Goal: Book appointment/travel/reservation

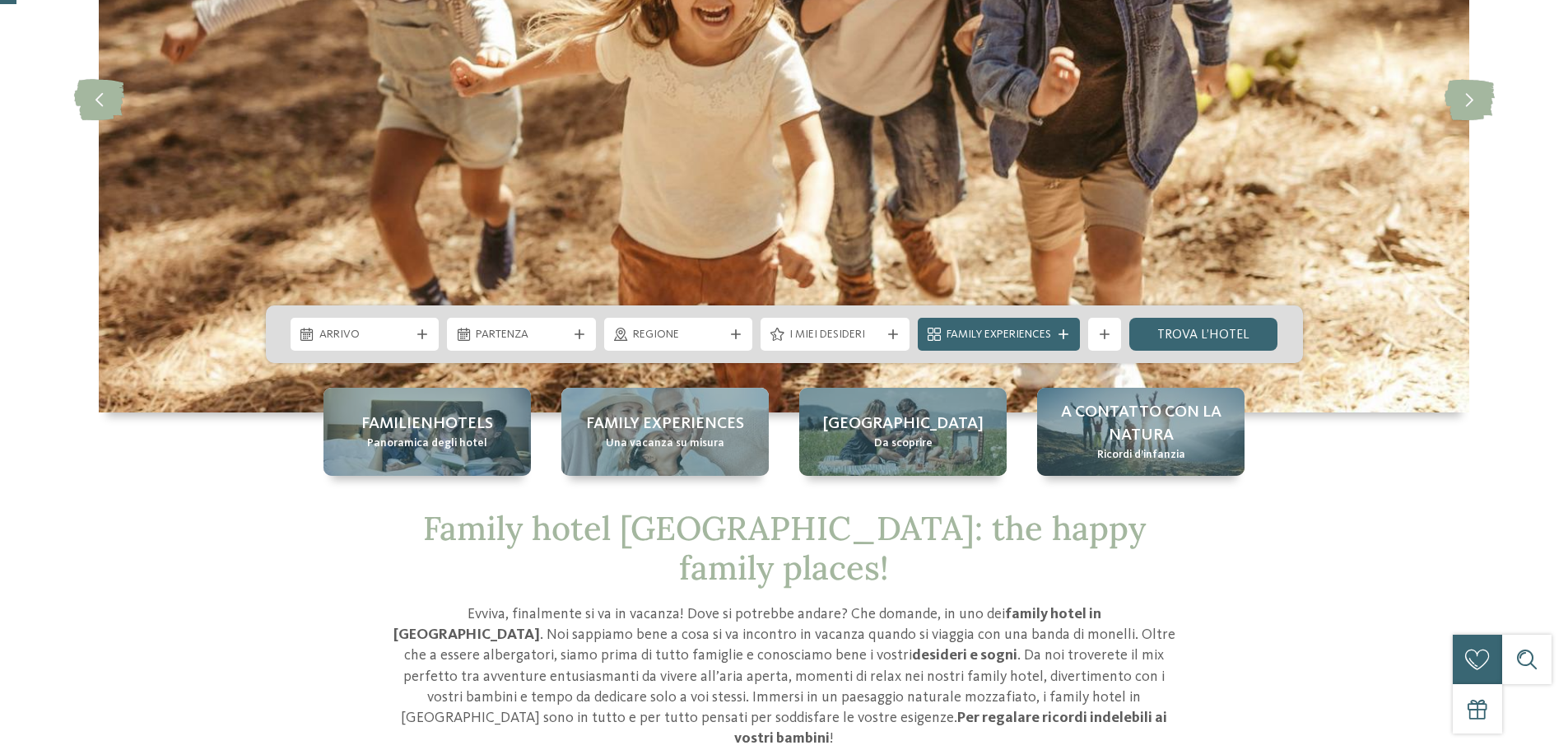
scroll to position [329, 0]
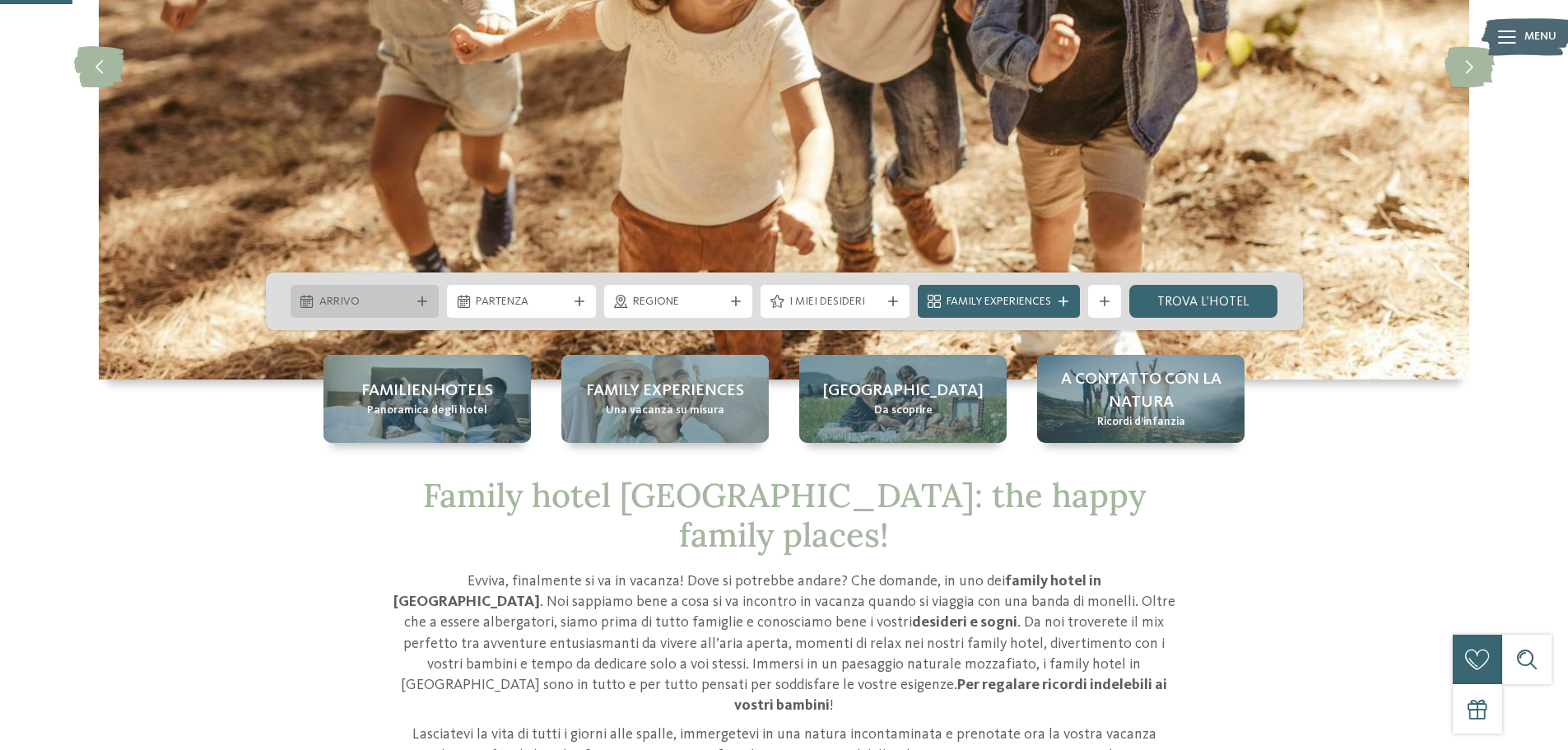
click at [403, 302] on span "Arrivo" at bounding box center [365, 302] width 91 height 16
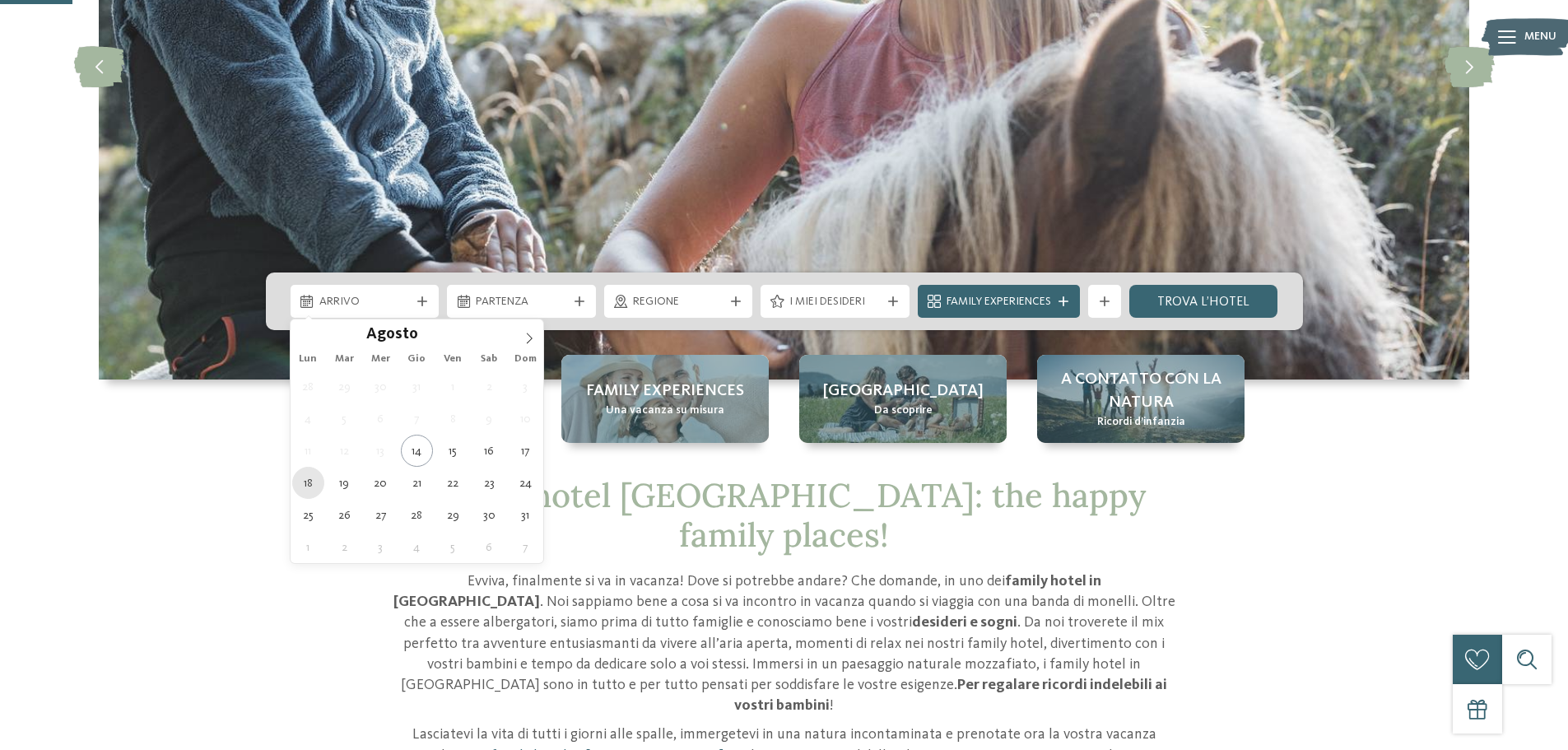
type div "18.08.2025"
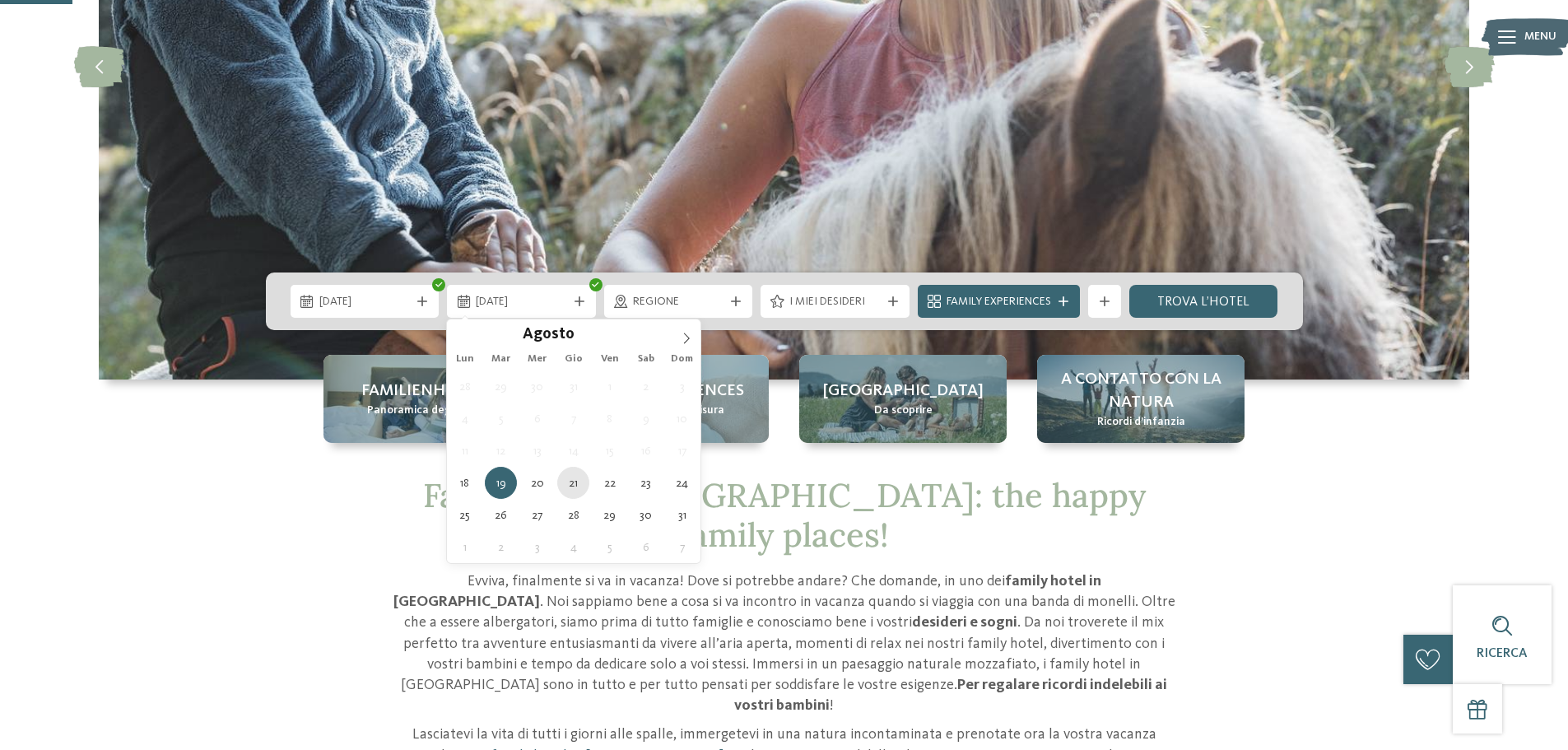
type div "21.08.2025"
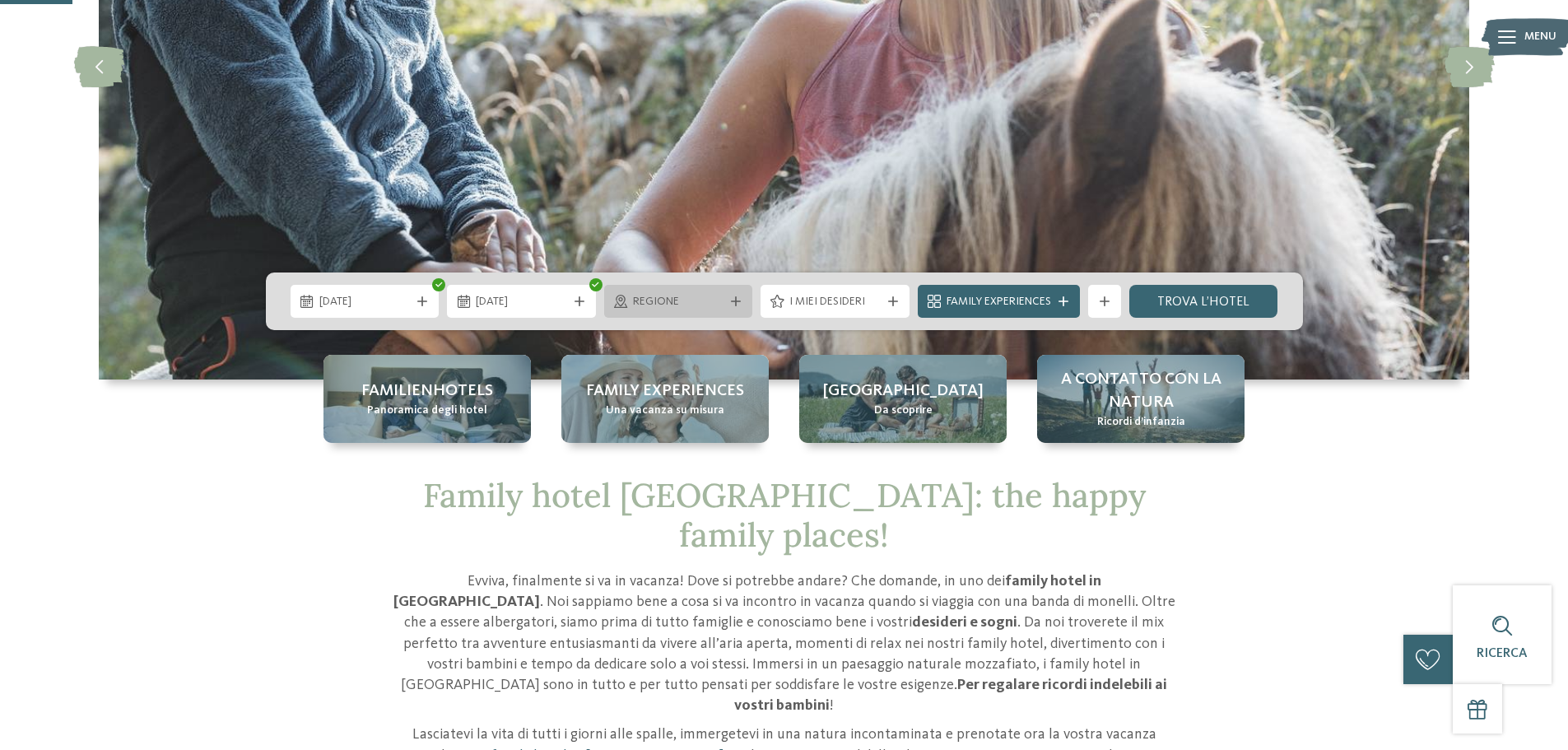
click at [738, 305] on icon at bounding box center [736, 301] width 10 height 10
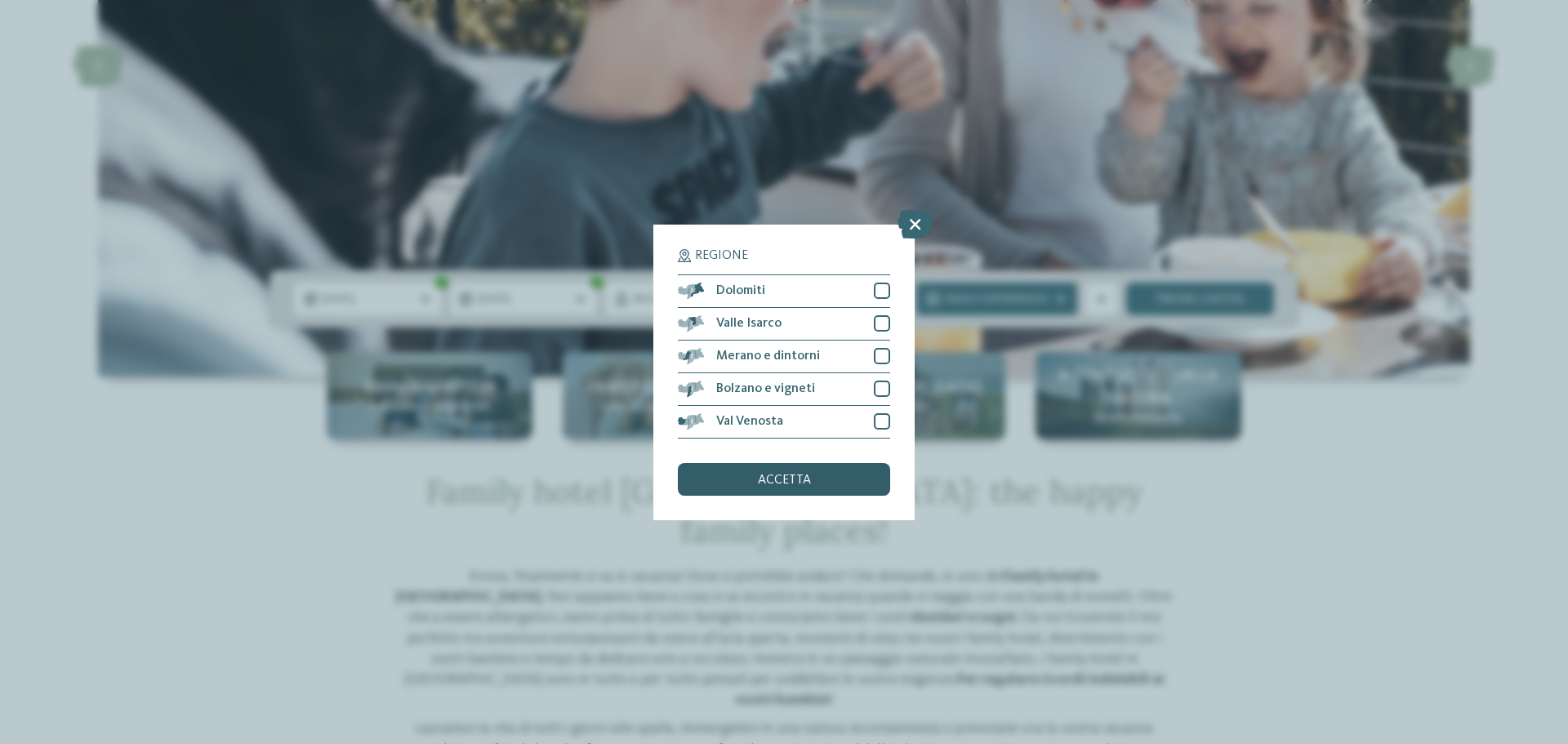
click at [787, 484] on span "accetta" at bounding box center [785, 480] width 53 height 13
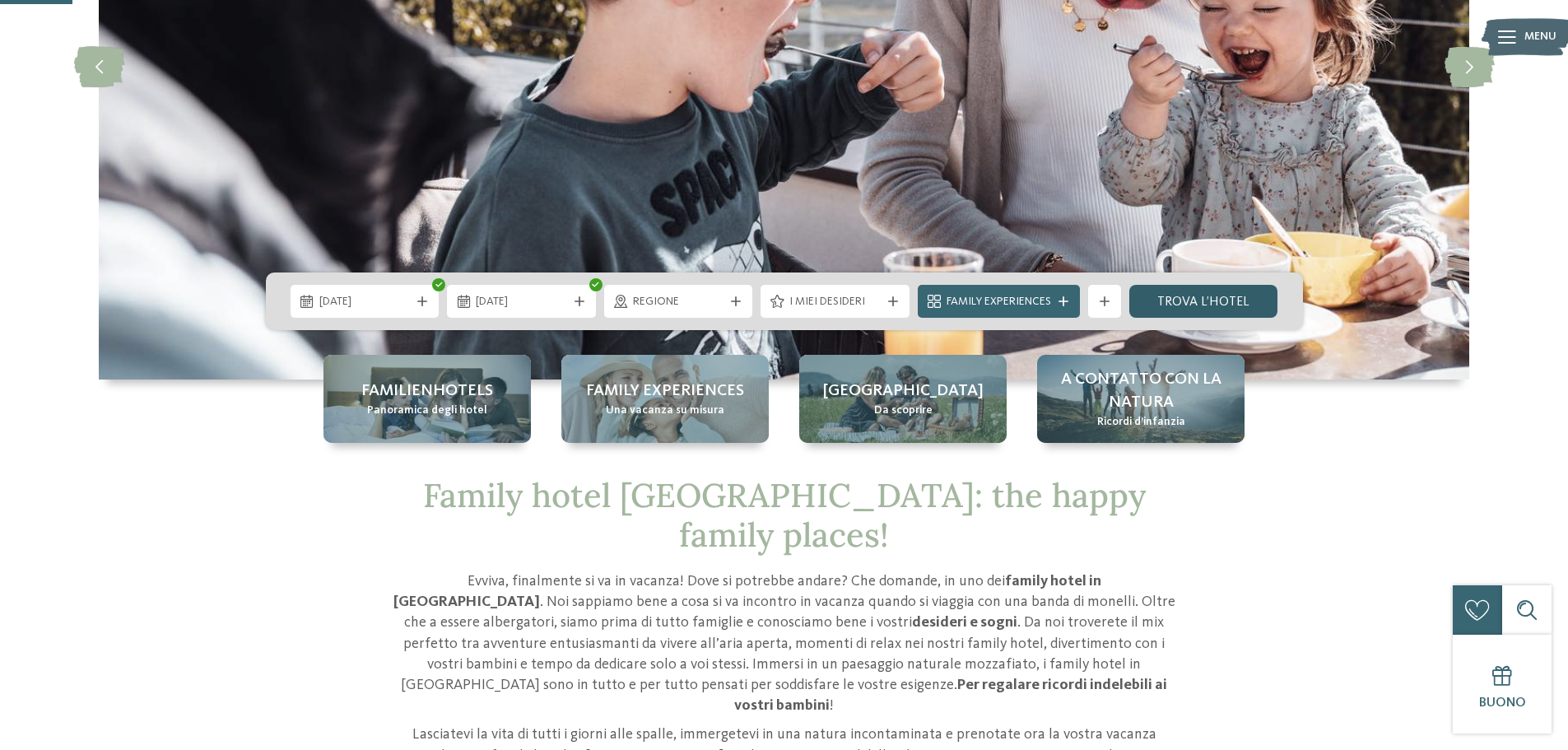
click at [1208, 296] on link "trova l’hotel" at bounding box center [1204, 301] width 149 height 33
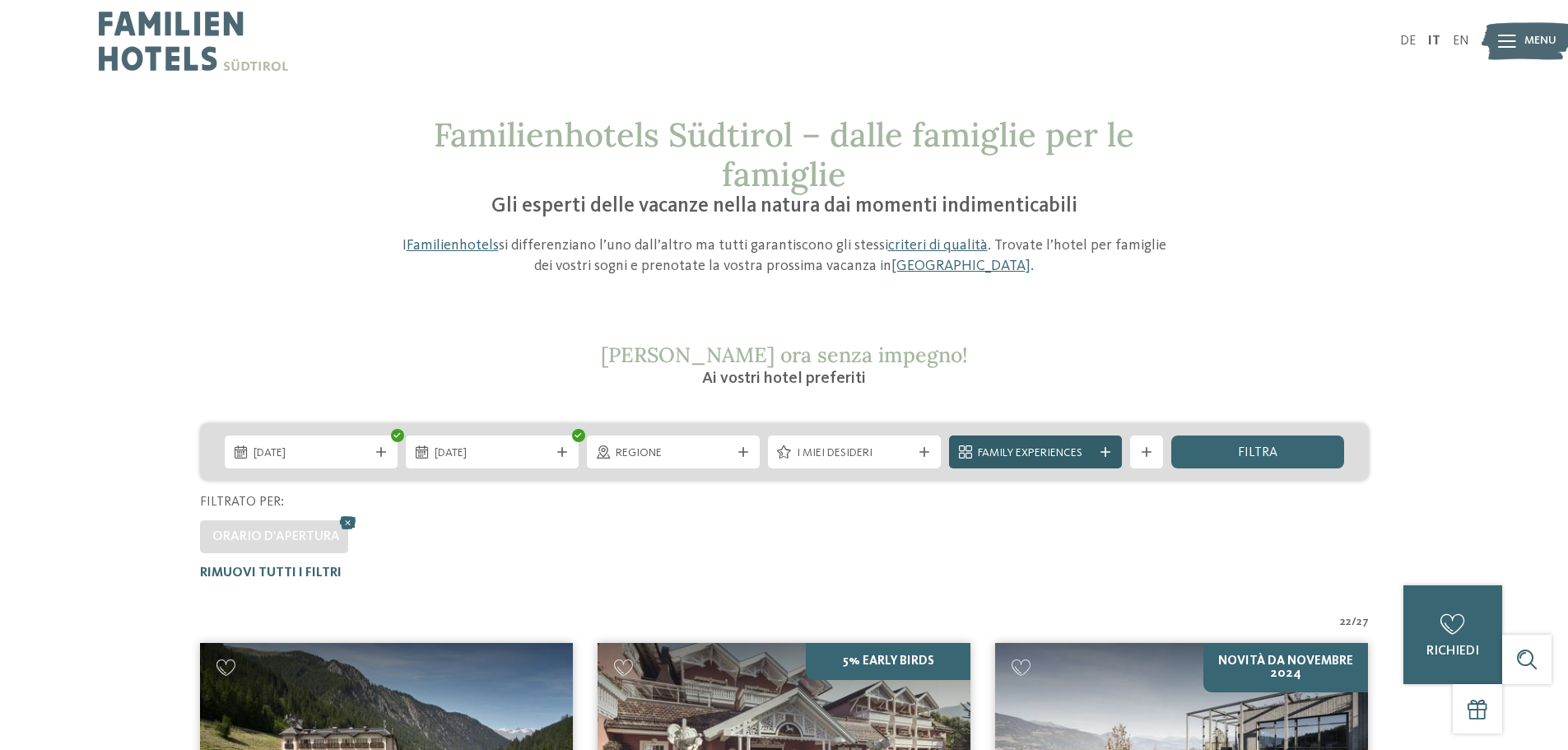
click at [1021, 448] on span "Family Experiences" at bounding box center [1035, 453] width 115 height 16
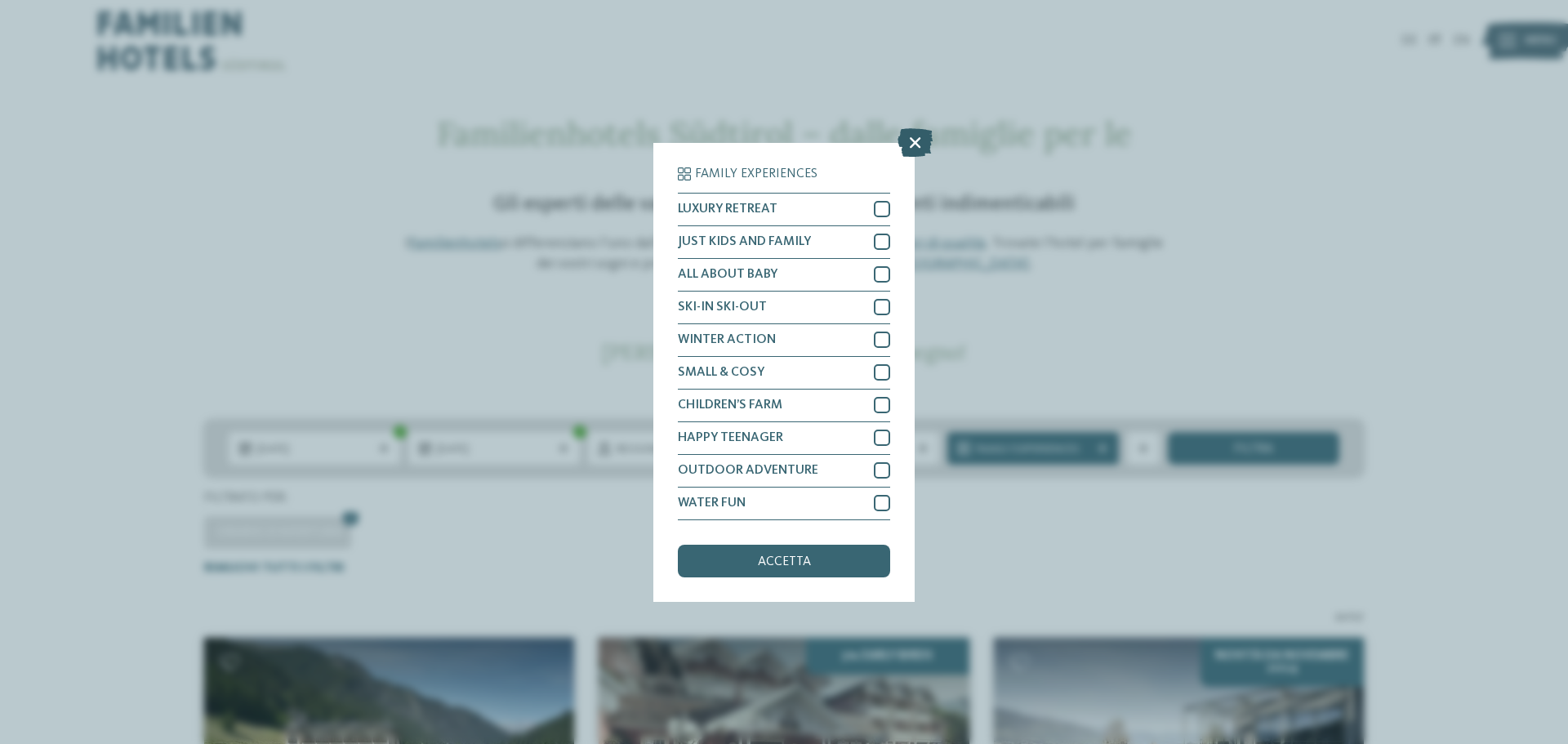
click at [913, 146] on icon at bounding box center [915, 142] width 35 height 28
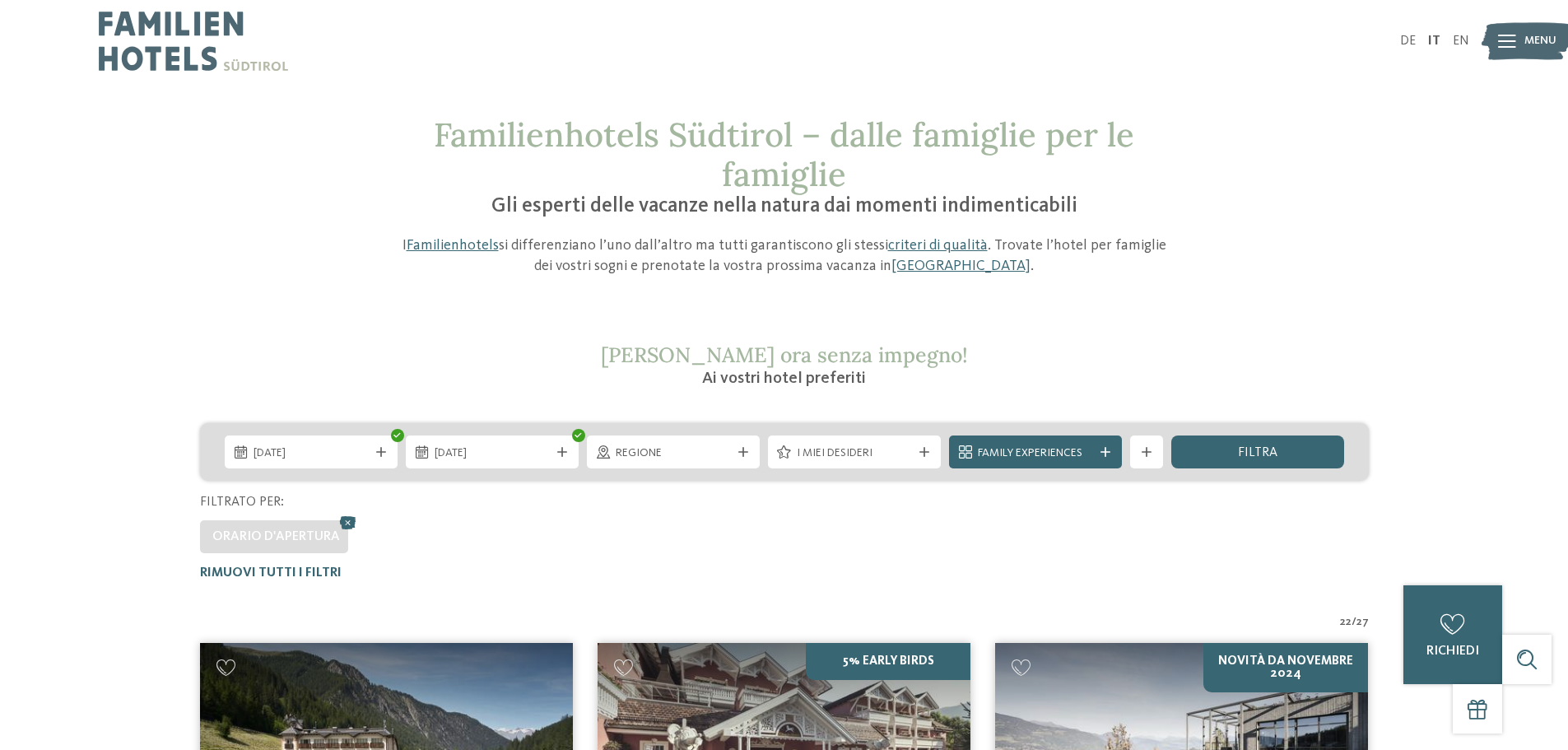
click at [1109, 445] on div "Family Experiences" at bounding box center [1035, 451] width 173 height 33
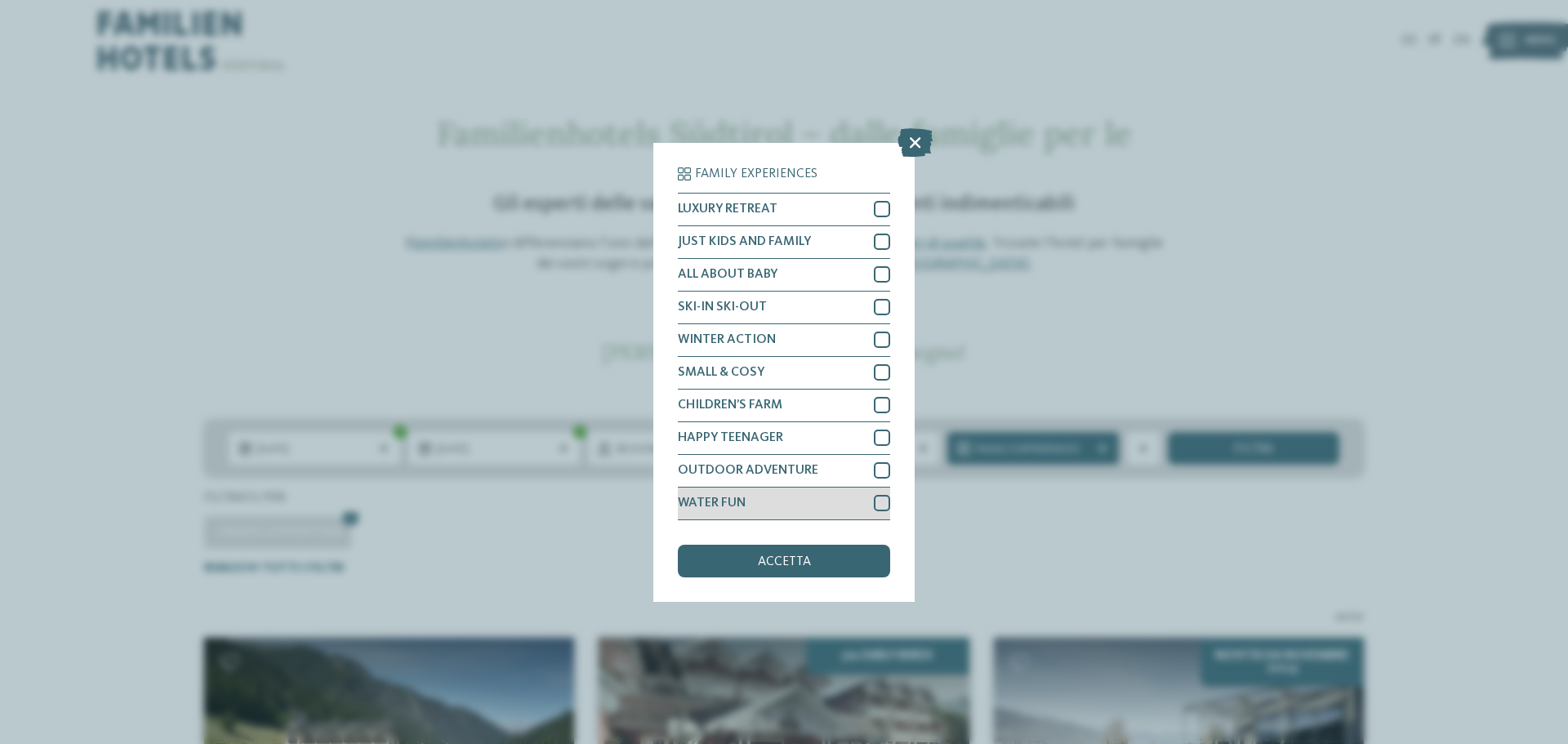
click at [882, 500] on div at bounding box center [882, 503] width 16 height 16
click at [798, 563] on span "accetta" at bounding box center [785, 561] width 53 height 13
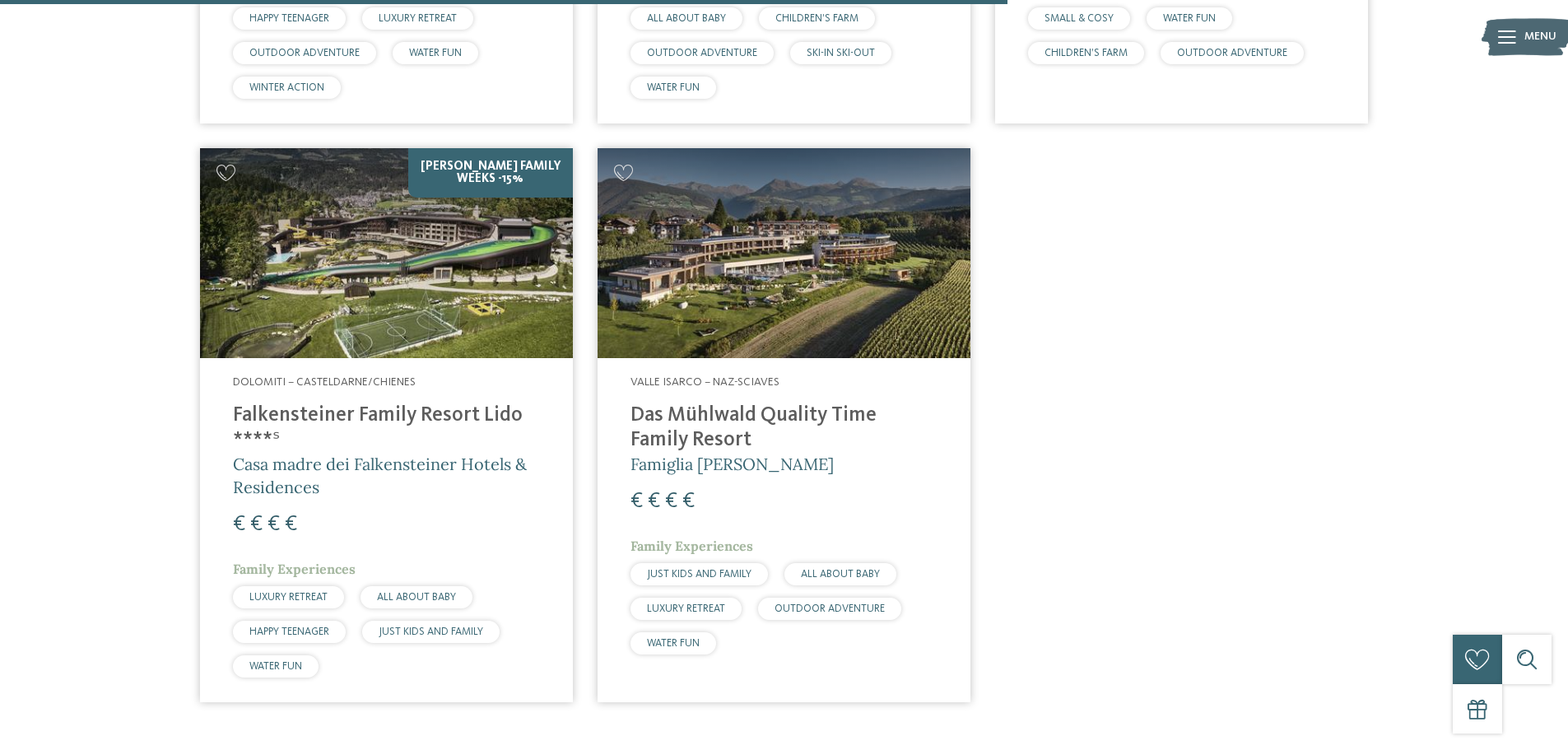
scroll to position [1610, 0]
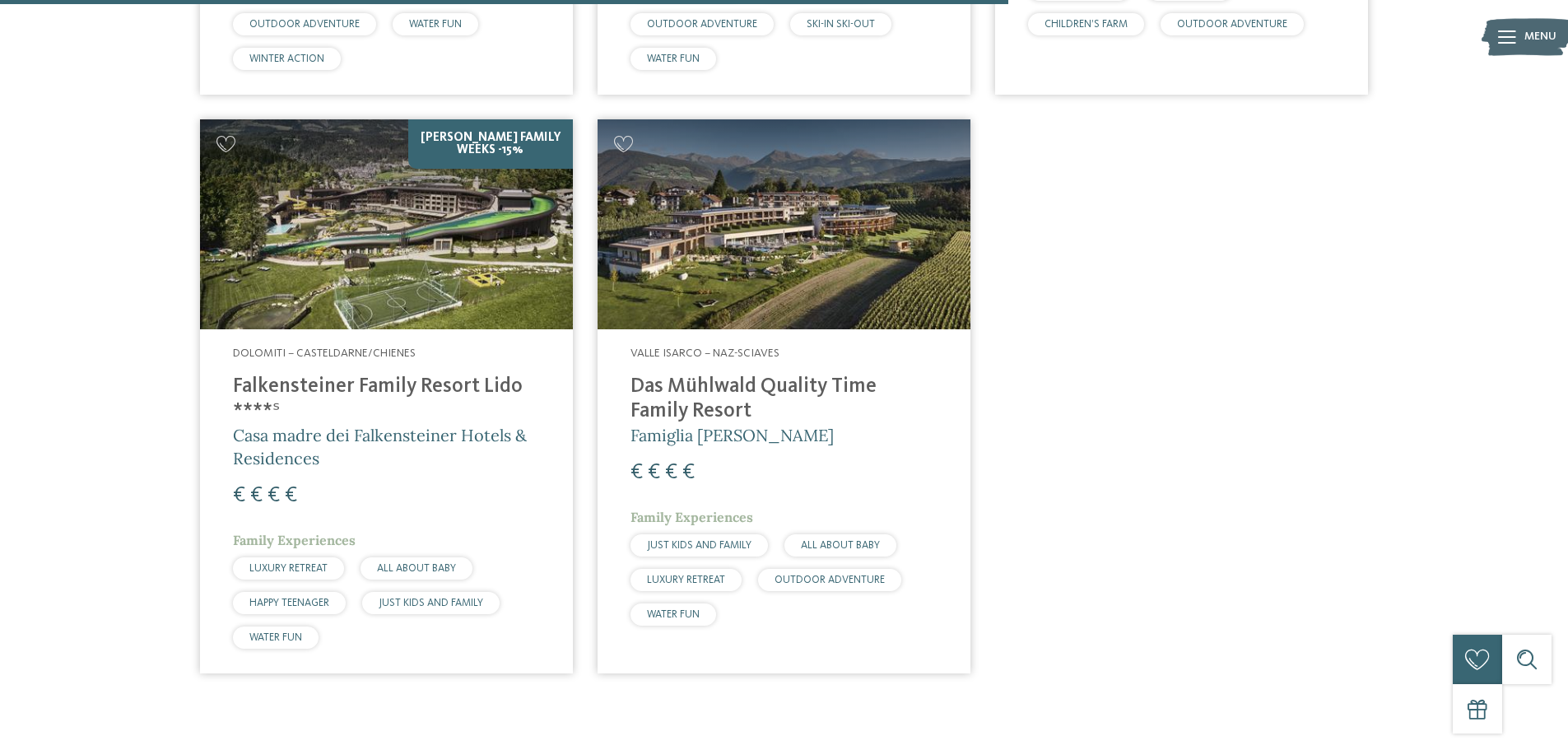
click at [474, 382] on h4 "Falkensteiner Family Resort Lido ****ˢ" at bounding box center [387, 399] width 308 height 49
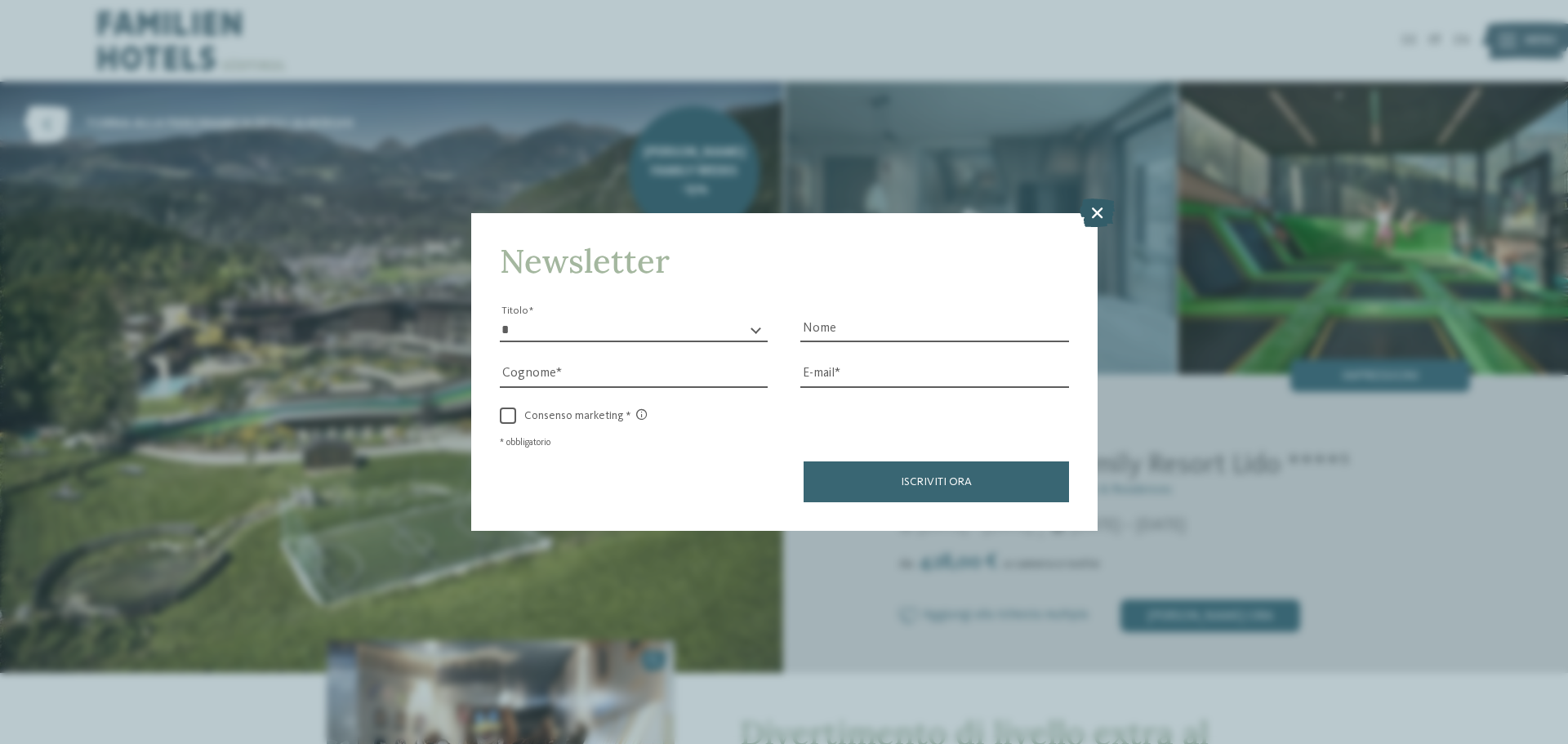
click at [1097, 209] on icon at bounding box center [1097, 213] width 35 height 28
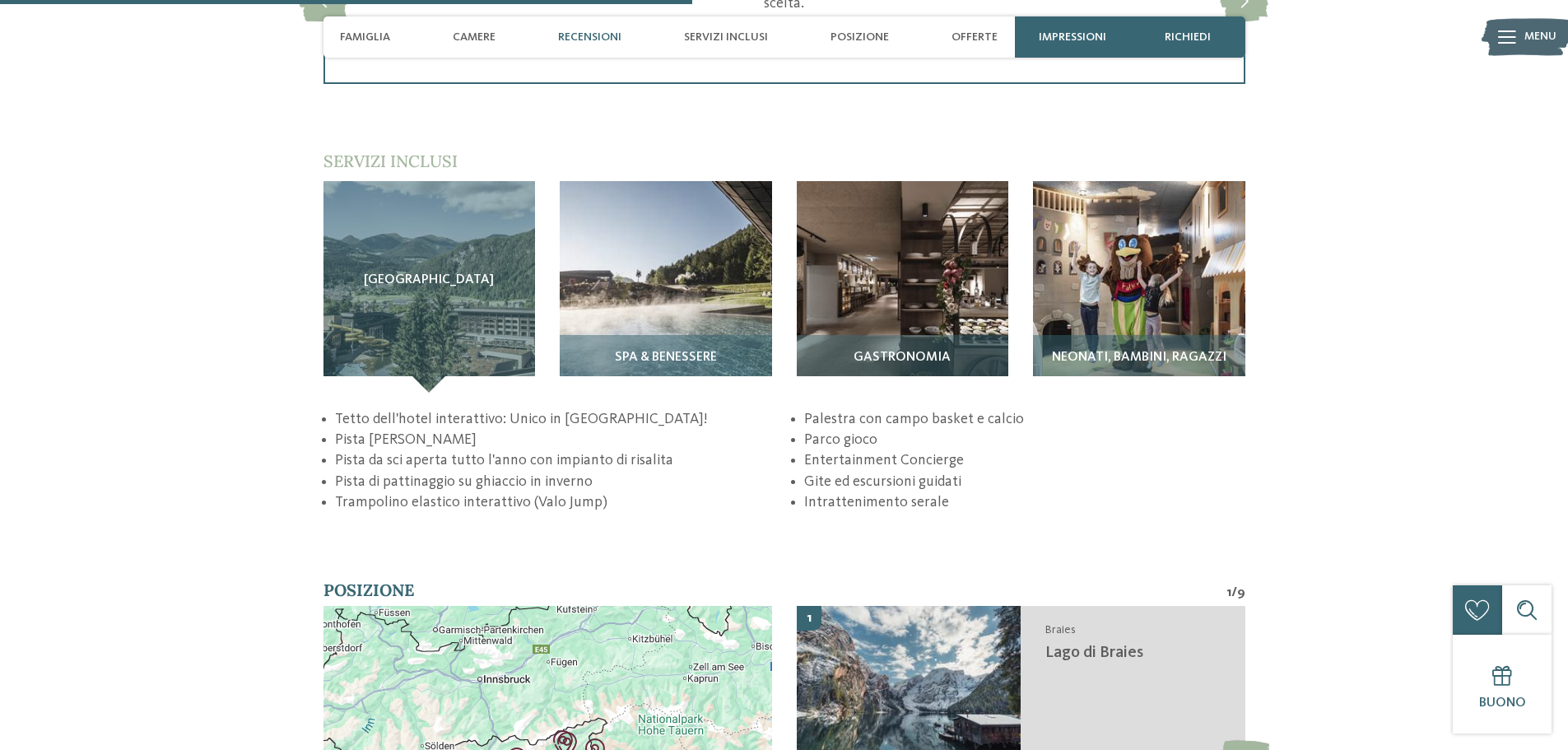
scroll to position [2470, 0]
